Goal: Navigation & Orientation: Go to known website

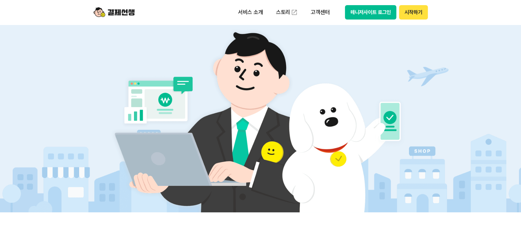
scroll to position [137, 0]
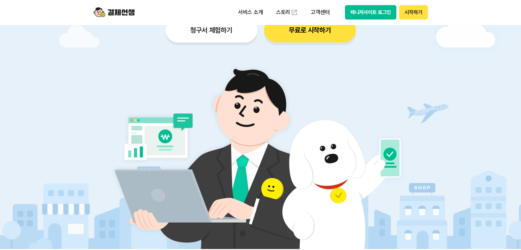
click at [314, 39] on button "무료로 시작하기" at bounding box center [310, 30] width 92 height 25
click at [380, 14] on button "매니저사이트 로그인" at bounding box center [371, 12] width 52 height 14
click at [407, 12] on button "시작하기" at bounding box center [413, 12] width 28 height 14
click at [369, 16] on button "매니저사이트 로그인" at bounding box center [371, 12] width 52 height 14
click at [388, 15] on button "매니저사이트 로그인" at bounding box center [371, 12] width 52 height 14
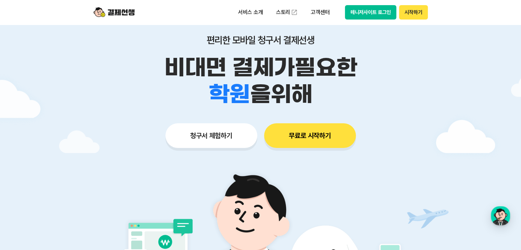
drag, startPoint x: 0, startPoint y: 0, endPoint x: 123, endPoint y: 13, distance: 123.9
click at [124, 13] on img at bounding box center [113, 12] width 41 height 13
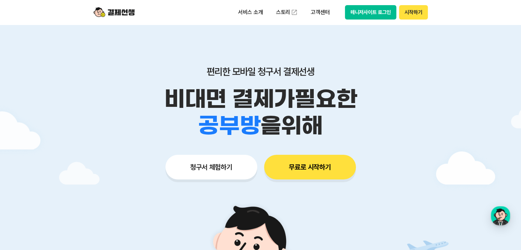
click at [384, 14] on button "매니저사이트 로그인" at bounding box center [371, 12] width 52 height 14
